Goal: Task Accomplishment & Management: Complete application form

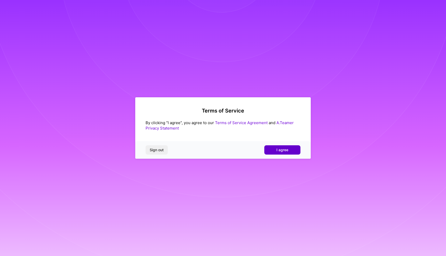
click at [289, 150] on button "I agree" at bounding box center [282, 149] width 36 height 9
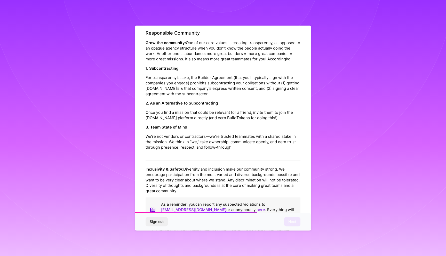
scroll to position [500, 0]
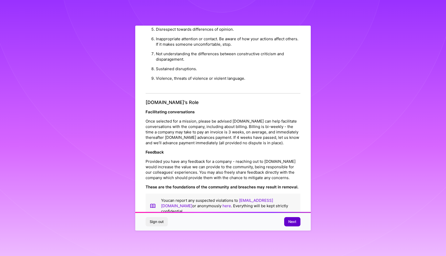
click at [293, 221] on span "Next" at bounding box center [292, 221] width 8 height 5
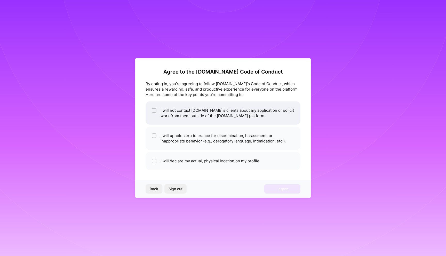
click at [181, 107] on li "I will not contact [DOMAIN_NAME]'s clients about my application or solicit work…" at bounding box center [223, 112] width 155 height 23
checkbox input "true"
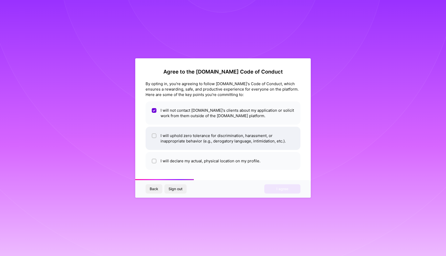
click at [187, 142] on li "I will uphold zero tolerance for discrimination, harassment, or inappropriate b…" at bounding box center [223, 138] width 155 height 23
checkbox input "true"
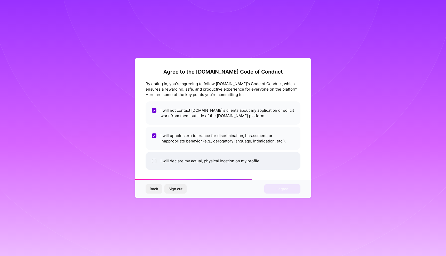
click at [187, 163] on li "I will declare my actual, physical location on my profile." at bounding box center [223, 161] width 155 height 18
checkbox input "true"
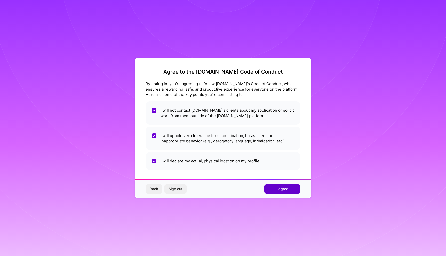
click at [281, 189] on span "I agree" at bounding box center [282, 188] width 12 height 5
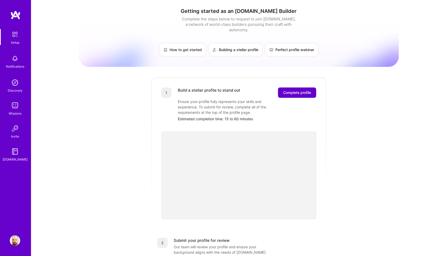
click at [297, 90] on span "Complete profile" at bounding box center [297, 92] width 28 height 5
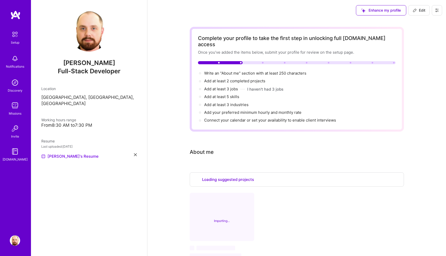
select select "US"
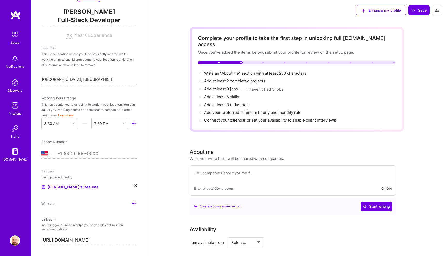
scroll to position [83, 0]
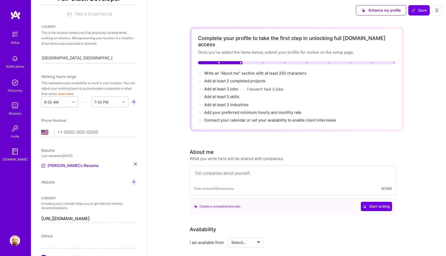
click at [72, 102] on icon at bounding box center [73, 102] width 3 height 3
click at [53, 152] on div "7:00 AM" at bounding box center [59, 151] width 37 height 10
click at [110, 100] on div "End Time" at bounding box center [106, 102] width 28 height 10
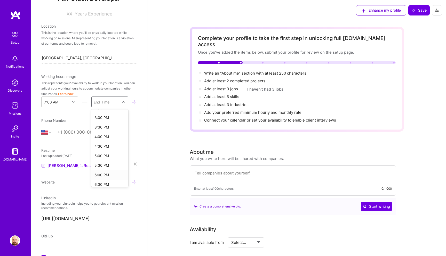
click at [106, 174] on div "6:00 PM" at bounding box center [109, 175] width 37 height 10
click at [47, 133] on select "[GEOGRAPHIC_DATA] [GEOGRAPHIC_DATA] [GEOGRAPHIC_DATA] [GEOGRAPHIC_DATA] [US_STA…" at bounding box center [47, 132] width 13 height 6
select select "AR"
click at [41, 129] on select "[GEOGRAPHIC_DATA] [GEOGRAPHIC_DATA] [GEOGRAPHIC_DATA] [GEOGRAPHIC_DATA] [US_STA…" at bounding box center [47, 132] width 13 height 6
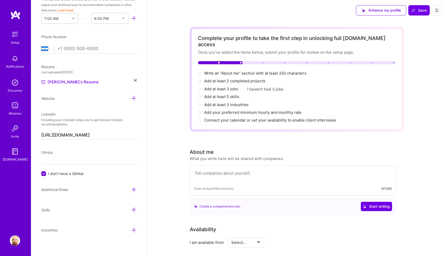
scroll to position [167, 0]
click at [49, 153] on span "GitHub" at bounding box center [47, 152] width 12 height 4
click at [53, 151] on span "GitHub" at bounding box center [47, 152] width 12 height 4
click at [50, 172] on span "I don't have a GitHub" at bounding box center [66, 173] width 36 height 5
click at [46, 172] on input "I don't have a GitHub" at bounding box center [44, 174] width 5 height 5
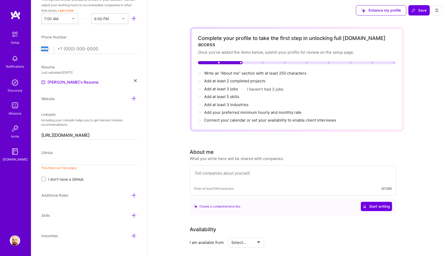
click at [51, 162] on input at bounding box center [88, 161] width 95 height 8
paste input "[URL][DOMAIN_NAME]"
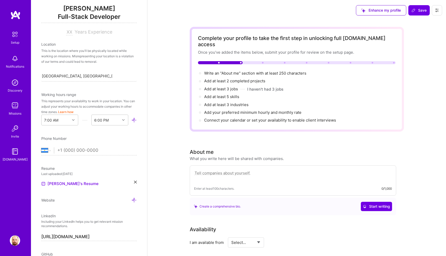
scroll to position [0, 0]
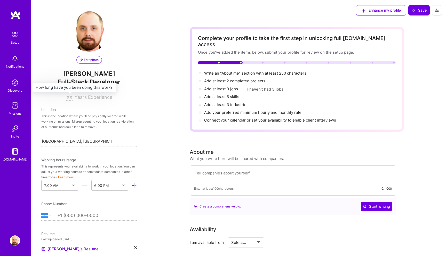
type input "[URL][DOMAIN_NAME]"
click at [69, 97] on input at bounding box center [69, 97] width 6 height 6
type input "20"
click at [110, 119] on div "This is the location where you'll be physically located while working on missio…" at bounding box center [88, 121] width 95 height 16
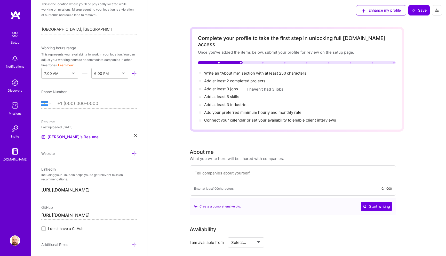
scroll to position [113, 0]
click at [85, 106] on input "tel" at bounding box center [96, 103] width 79 height 15
click at [67, 102] on input "[PHONE_NUMBER]" at bounding box center [96, 103] width 79 height 15
type input "[PHONE_NUMBER]"
select select "BO"
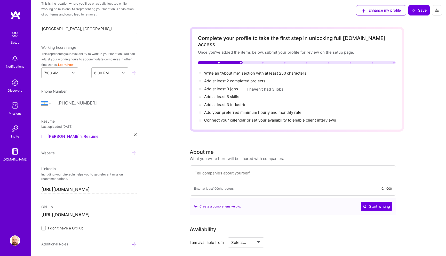
type input "[PHONE_NUMBER]"
select select "IN"
type input "91 1268 991 57"
select select "US"
click at [73, 104] on input "tel" at bounding box center [96, 103] width 79 height 15
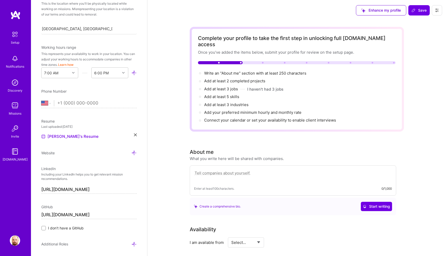
type input "[PHONE_NUMBER]"
select select "AR"
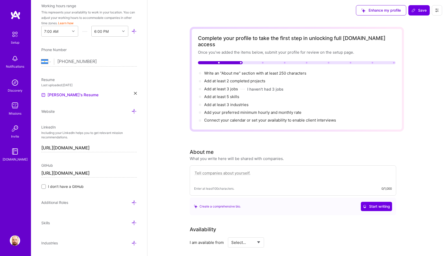
scroll to position [168, 0]
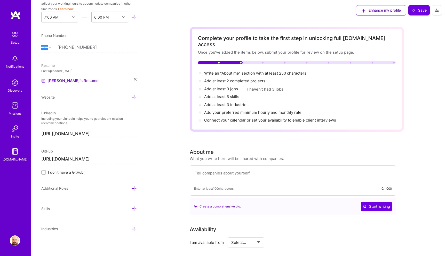
click at [220, 170] on textarea at bounding box center [293, 176] width 198 height 12
paste textarea "Senior Full-stack Developer wit h 15+ years of experience specializing in backe…"
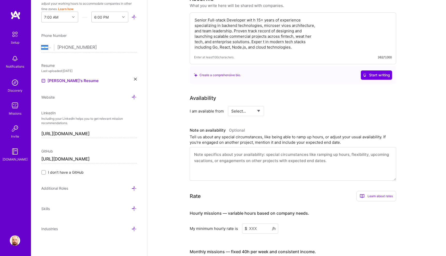
scroll to position [157, 0]
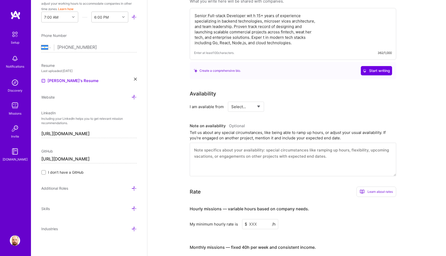
type textarea "Senior Full-stack Developer wit h 15+ years of experience specializing in backe…"
click at [247, 100] on select "Select... Right Now Future Date Not Available" at bounding box center [246, 106] width 30 height 13
select select "Right Now"
click at [231, 100] on select "Select... Right Now Future Date Not Available" at bounding box center [246, 106] width 30 height 13
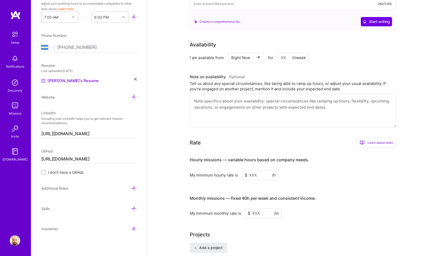
scroll to position [214, 0]
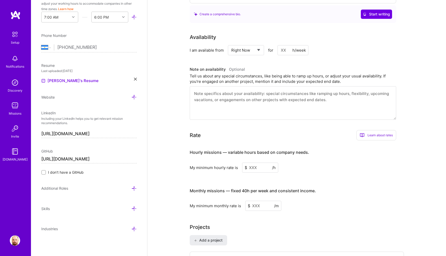
click at [283, 45] on input at bounding box center [292, 50] width 31 height 10
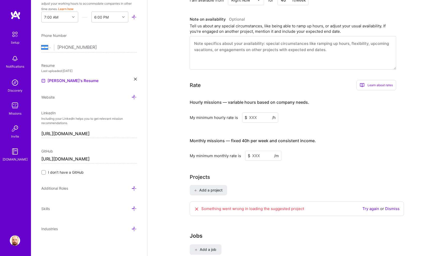
scroll to position [282, 0]
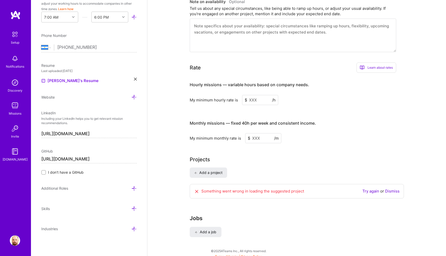
type input "40"
click at [253, 95] on input at bounding box center [260, 100] width 36 height 10
click at [257, 135] on input at bounding box center [263, 138] width 36 height 10
type input "40"
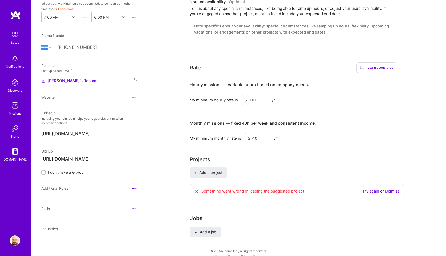
click at [255, 160] on div "Projects Add a project Something went wrong in loading the suggested project Tr…" at bounding box center [297, 180] width 214 height 49
click at [212, 170] on span "Add a project" at bounding box center [208, 172] width 28 height 5
click at [213, 229] on span "Add a job" at bounding box center [205, 231] width 21 height 5
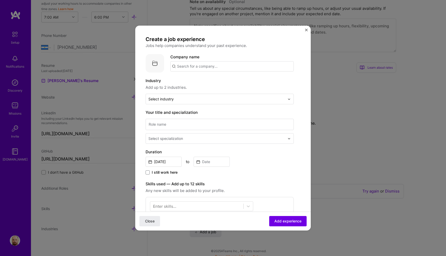
click at [204, 65] on input "text" at bounding box center [231, 66] width 123 height 10
type input "Openweather LTD"
click at [214, 79] on div "Openweather LTD" at bounding box center [218, 80] width 38 height 9
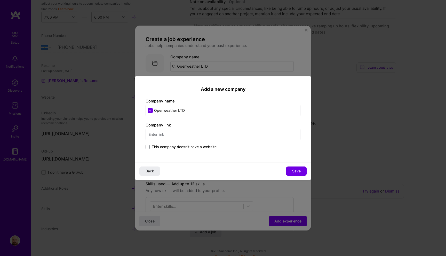
click at [187, 133] on input "text" at bounding box center [223, 134] width 155 height 11
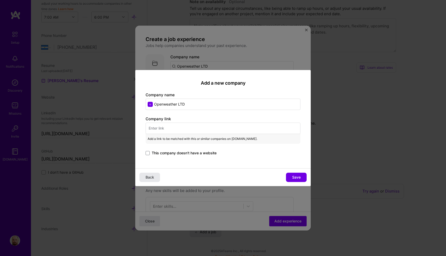
click at [152, 174] on button "Back" at bounding box center [149, 177] width 21 height 9
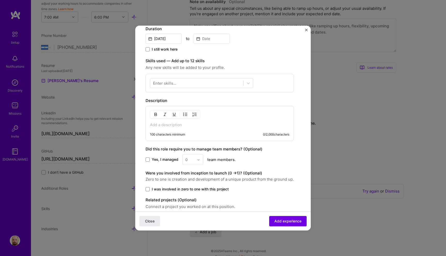
scroll to position [145, 0]
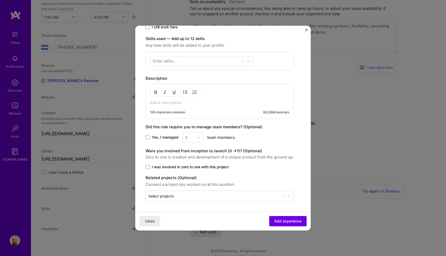
click at [306, 30] on img "Close" at bounding box center [306, 30] width 3 height 3
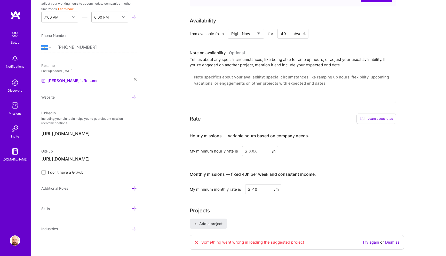
scroll to position [231, 0]
click at [257, 185] on input "40" at bounding box center [263, 189] width 36 height 10
type input "6000"
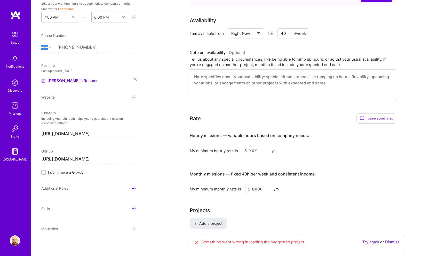
click at [255, 146] on input at bounding box center [260, 151] width 36 height 10
type input "40"
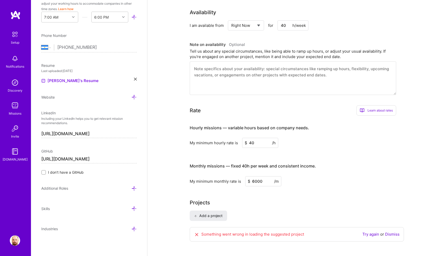
click at [131, 185] on div "Edit photo [PERSON_NAME] Full-Stack Developer 20 Years Experience Location This…" at bounding box center [89, 128] width 116 height 256
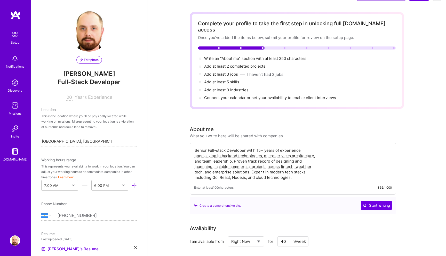
scroll to position [0, 0]
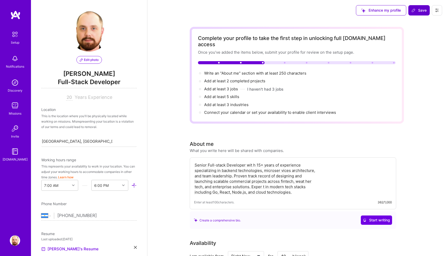
click at [419, 11] on span "Save" at bounding box center [418, 10] width 15 height 5
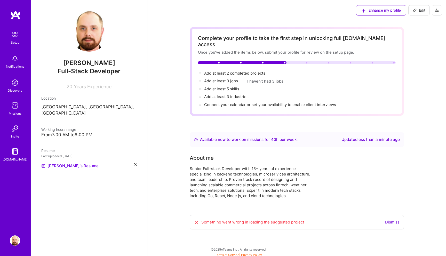
click at [391, 220] on link "Dismiss" at bounding box center [392, 222] width 14 height 5
